Goal: Contribute content: Add original content to the website for others to see

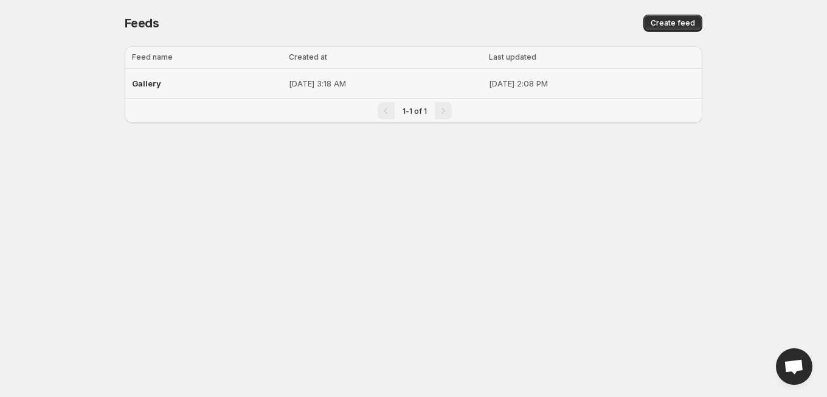
click at [375, 83] on p "[DATE] 3:18 AM" at bounding box center [385, 83] width 193 height 12
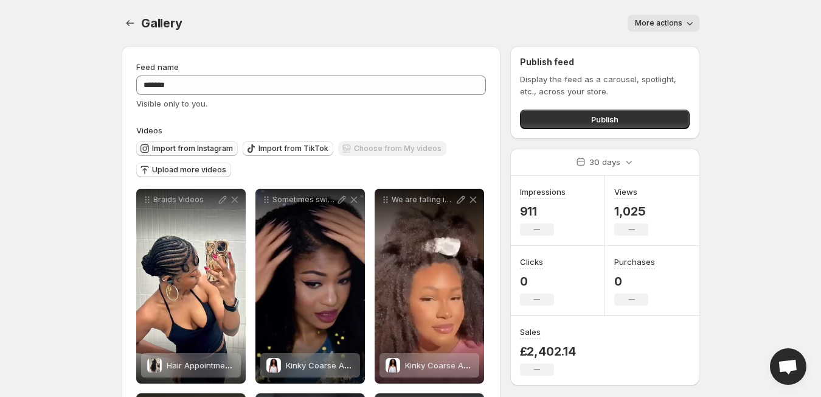
click at [162, 145] on span "Import from Instagram" at bounding box center [192, 149] width 81 height 10
click at [198, 167] on span "Upload more videos" at bounding box center [189, 170] width 74 height 10
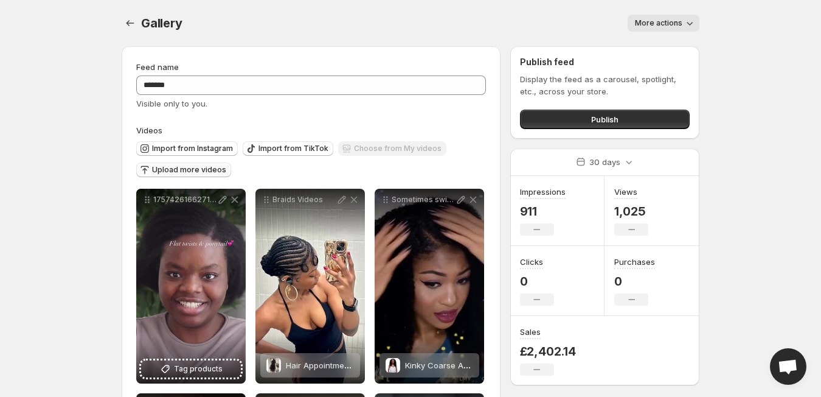
click at [196, 169] on span "Upload more videos" at bounding box center [189, 170] width 74 height 10
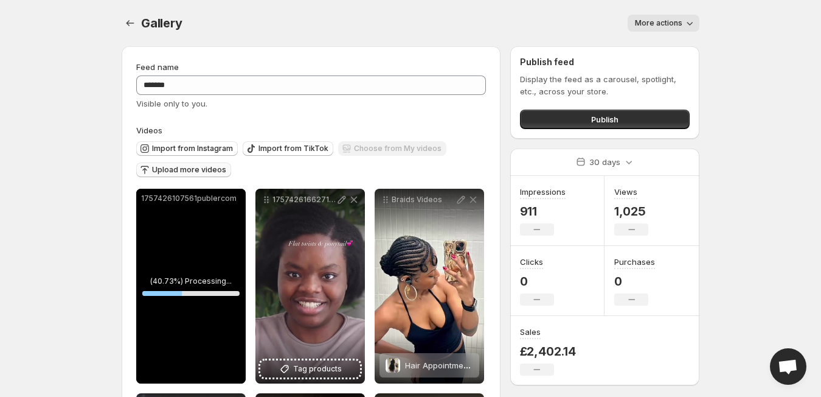
click at [203, 172] on span "Upload more videos" at bounding box center [189, 170] width 74 height 10
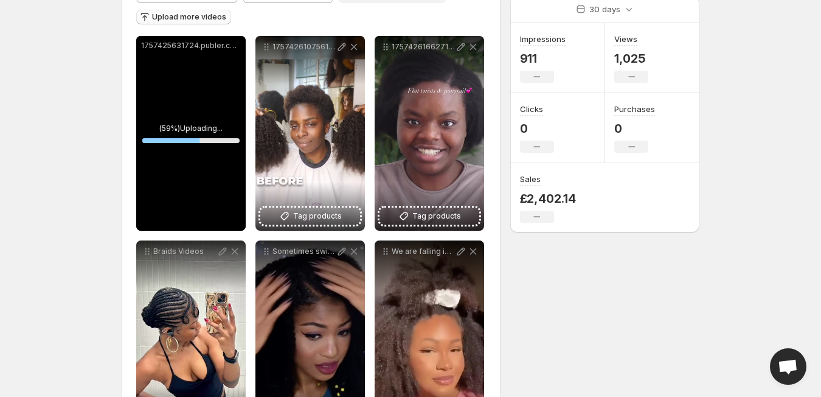
scroll to position [144, 0]
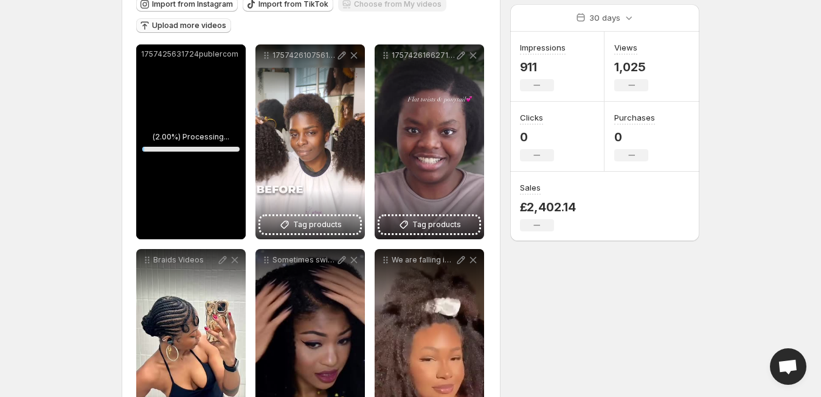
click at [209, 21] on span "Upload more videos" at bounding box center [189, 26] width 74 height 10
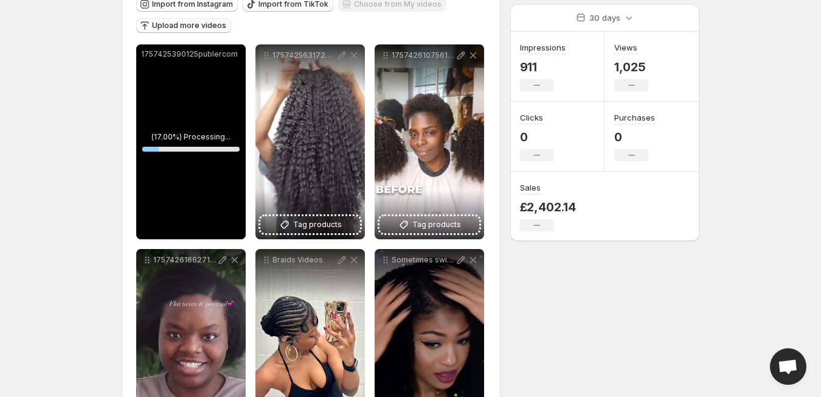
click at [203, 22] on span "Upload more videos" at bounding box center [189, 26] width 74 height 10
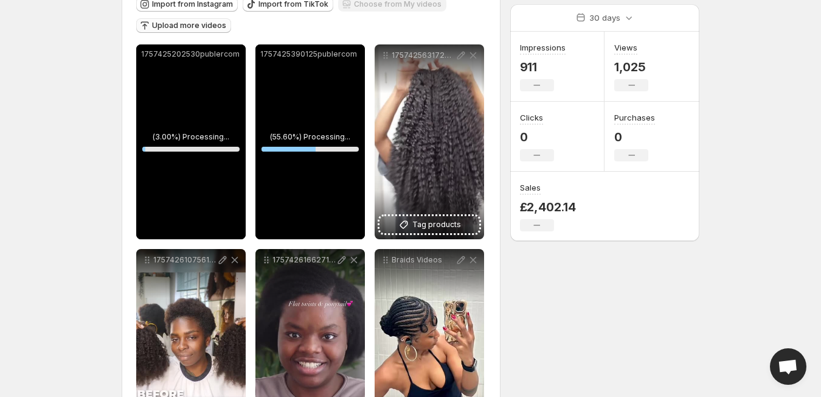
click at [206, 26] on span "Upload more videos" at bounding box center [189, 26] width 74 height 10
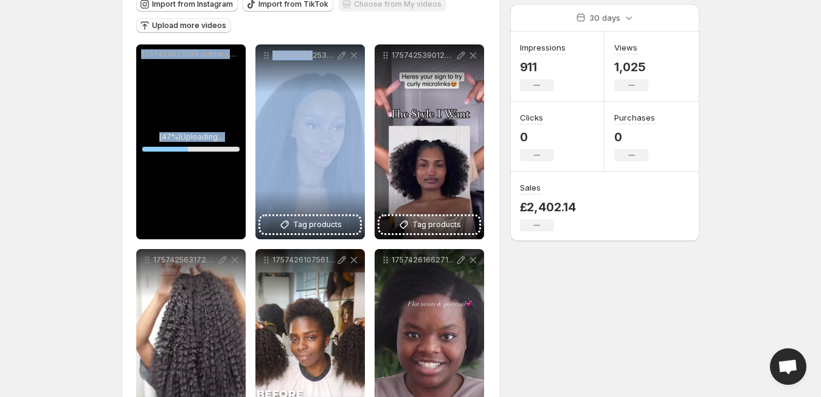
drag, startPoint x: 311, startPoint y: 175, endPoint x: 204, endPoint y: 22, distance: 187.0
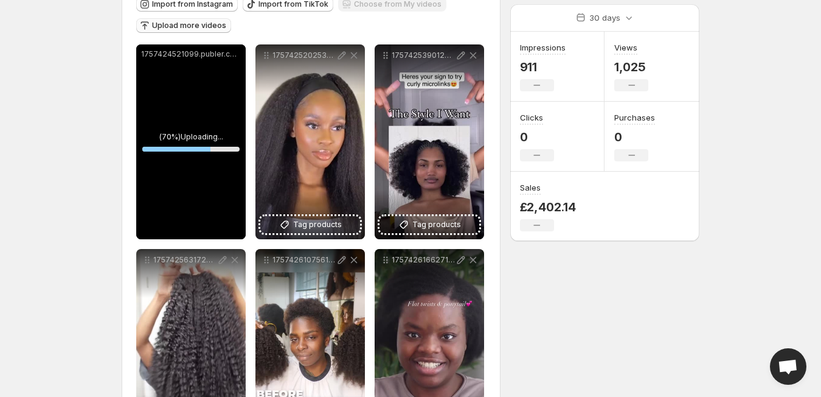
click at [188, 29] on div "Upload more videos" at bounding box center [183, 26] width 95 height 16
click at [189, 27] on span "Upload more videos" at bounding box center [189, 26] width 74 height 10
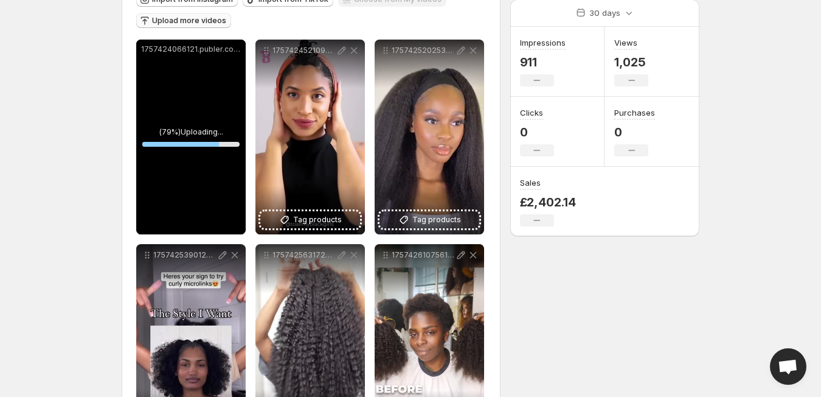
scroll to position [115, 0]
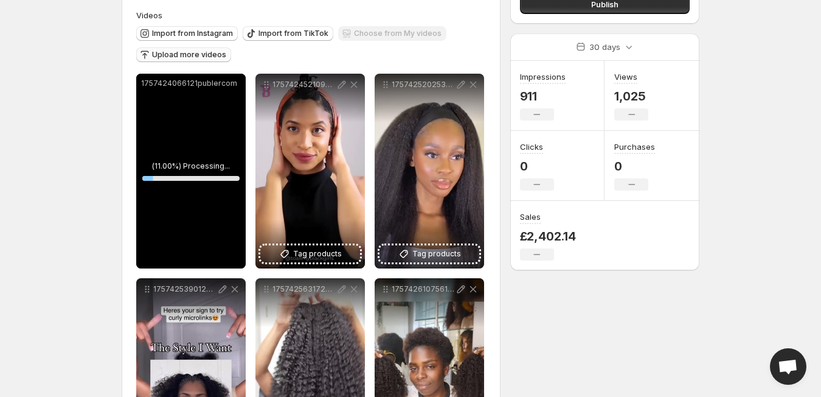
click at [194, 51] on span "Upload more videos" at bounding box center [189, 55] width 74 height 10
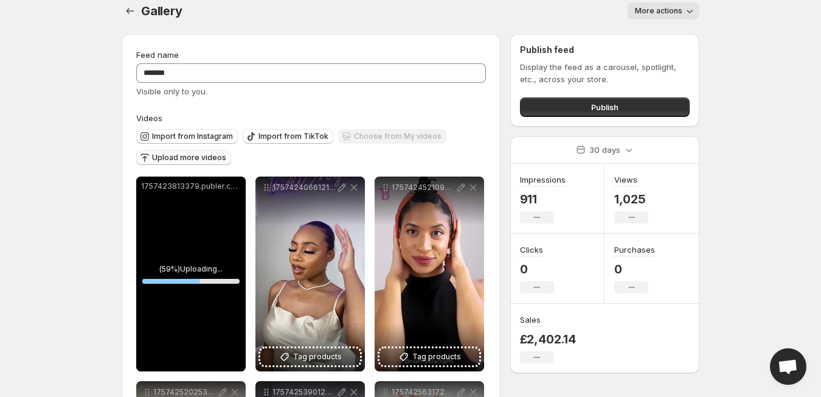
scroll to position [7, 0]
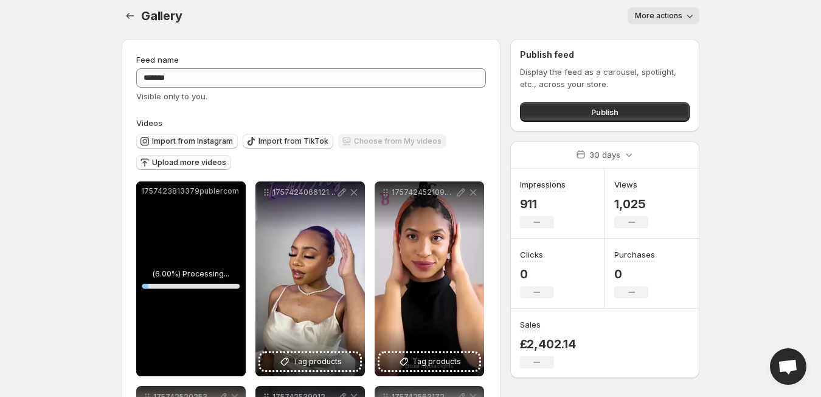
click at [158, 161] on span "Upload more videos" at bounding box center [189, 163] width 74 height 10
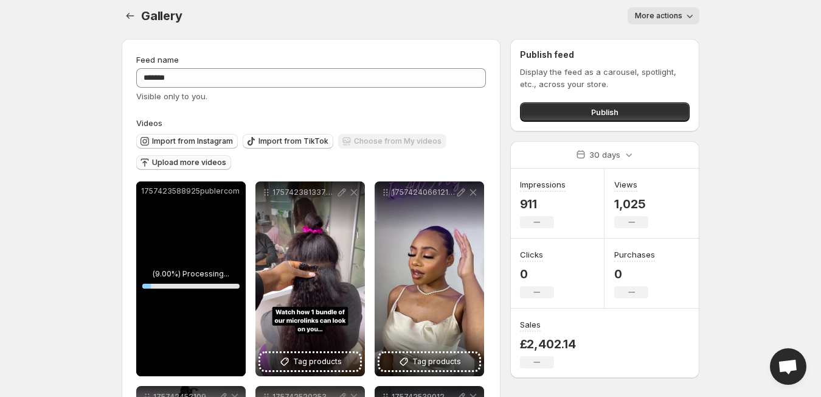
click at [193, 161] on span "Upload more videos" at bounding box center [189, 163] width 74 height 10
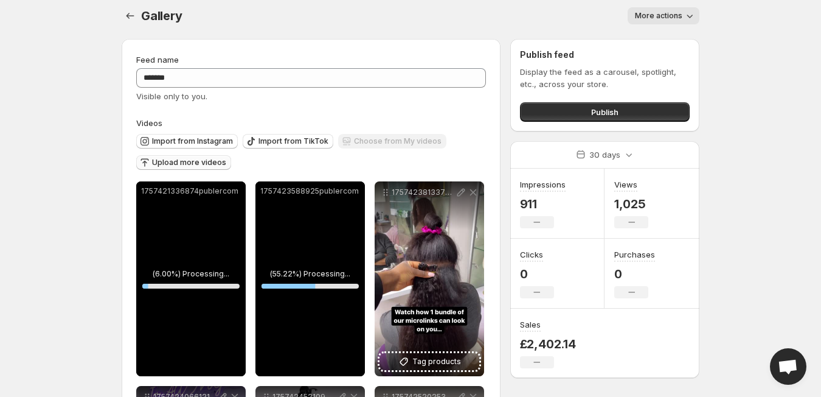
click at [182, 160] on span "Upload more videos" at bounding box center [189, 163] width 74 height 10
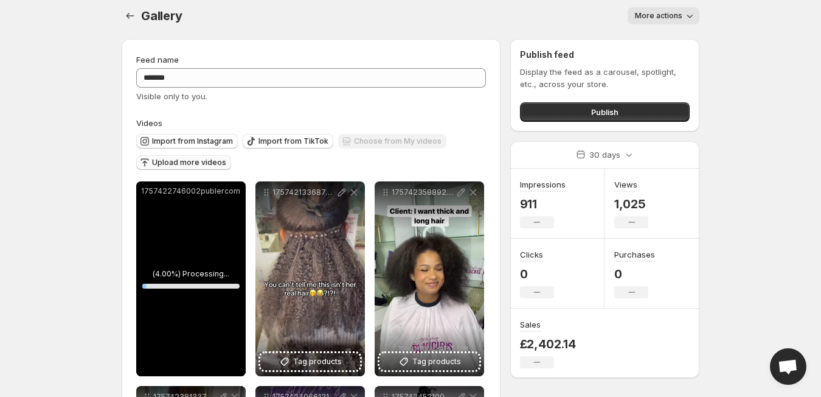
click at [206, 166] on span "Upload more videos" at bounding box center [189, 163] width 74 height 10
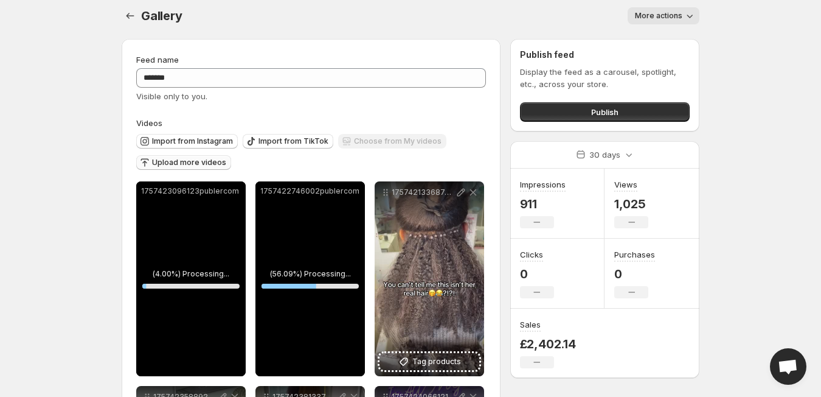
click at [187, 164] on span "Upload more videos" at bounding box center [189, 163] width 74 height 10
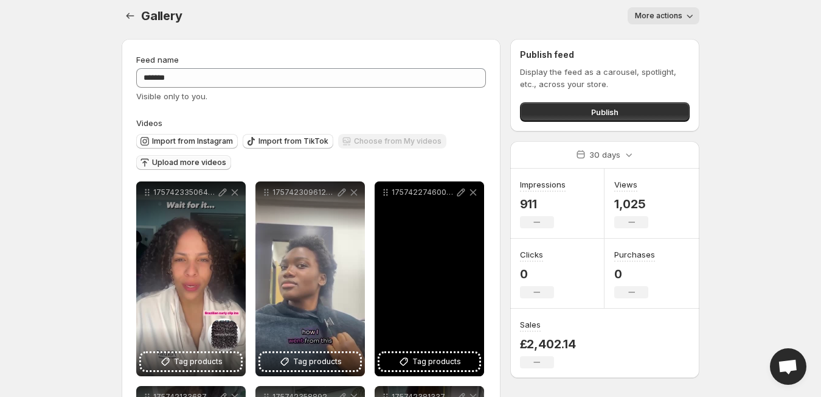
click at [451, 297] on div "1757422746002publercom" at bounding box center [430, 278] width 110 height 195
click at [431, 212] on div "1757422746002publercom" at bounding box center [430, 278] width 110 height 195
click at [430, 263] on div "1757422746002publercom" at bounding box center [430, 278] width 110 height 195
click at [404, 228] on div "1757422746002publercom" at bounding box center [430, 278] width 110 height 195
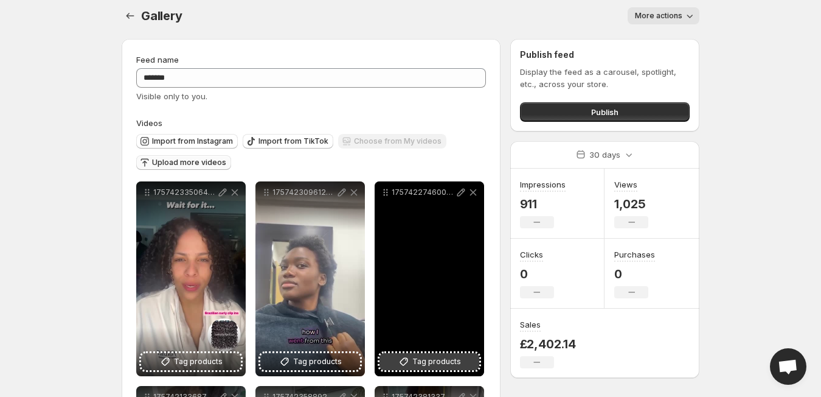
click at [407, 361] on icon at bounding box center [404, 361] width 12 height 12
click at [433, 184] on div "1757422746002publercom" at bounding box center [430, 192] width 110 height 22
click at [421, 256] on div "1757422746002publercom" at bounding box center [430, 278] width 110 height 195
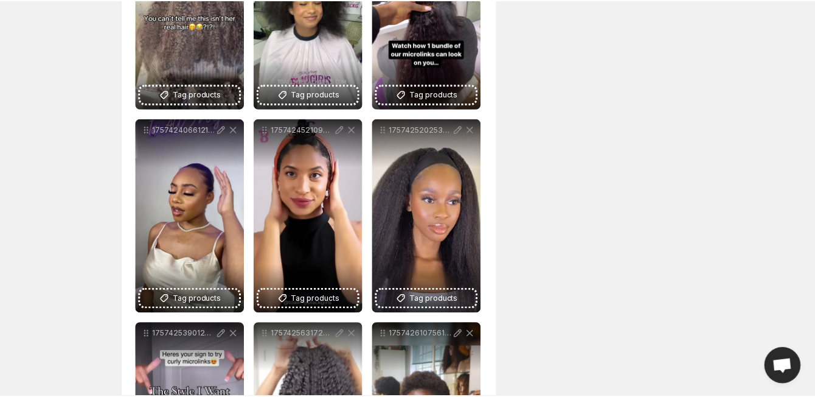
scroll to position [0, 0]
